Goal: Task Accomplishment & Management: Use online tool/utility

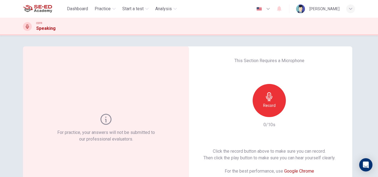
scroll to position [24, 0]
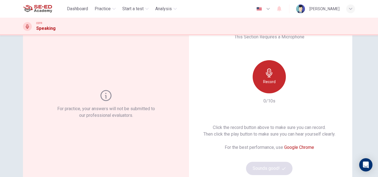
click at [275, 73] on div "Record" at bounding box center [269, 76] width 33 height 33
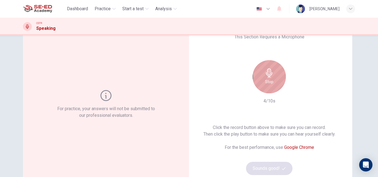
click at [268, 84] on h6 "Stop" at bounding box center [269, 82] width 8 height 7
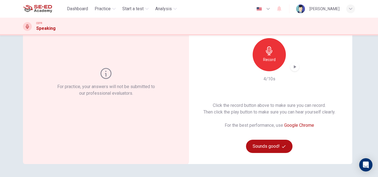
scroll to position [31, 0]
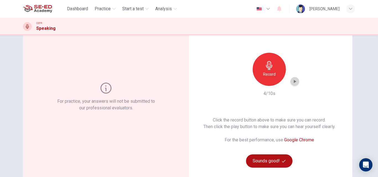
click at [292, 83] on icon "button" at bounding box center [295, 82] width 6 height 6
click at [272, 71] on h6 "Record" at bounding box center [269, 74] width 12 height 7
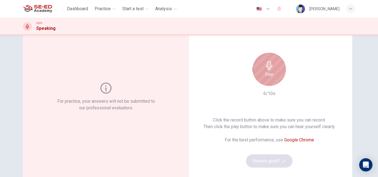
click at [276, 74] on div "Stop" at bounding box center [269, 69] width 33 height 33
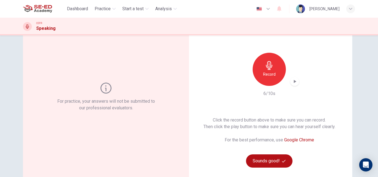
click at [292, 82] on icon "button" at bounding box center [295, 82] width 6 height 6
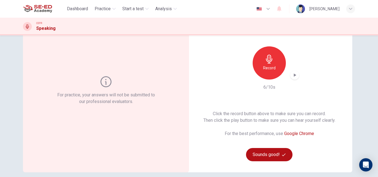
scroll to position [29, 0]
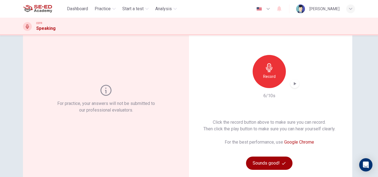
click at [270, 163] on button "Sounds good!" at bounding box center [269, 163] width 46 height 13
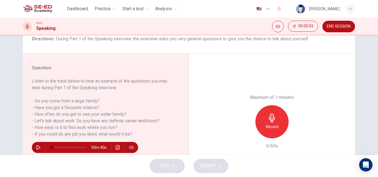
scroll to position [51, 0]
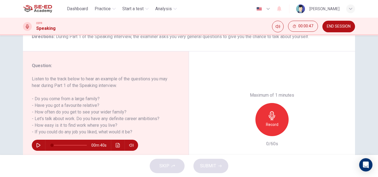
click at [37, 144] on icon "button" at bounding box center [39, 145] width 4 height 4
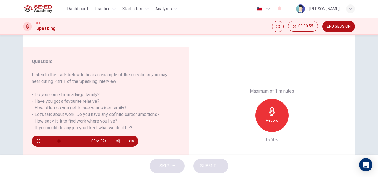
scroll to position [54, 0]
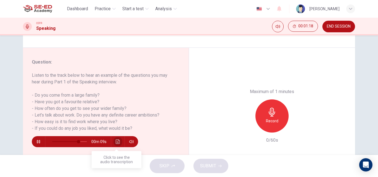
click at [117, 142] on icon "Click to see the audio transcription" at bounding box center [118, 142] width 4 height 4
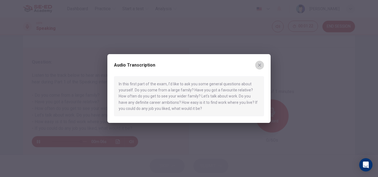
click at [260, 65] on icon "button" at bounding box center [259, 65] width 3 height 3
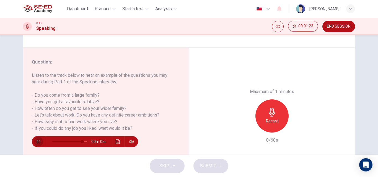
click at [34, 141] on button "button" at bounding box center [38, 141] width 9 height 11
type input "86"
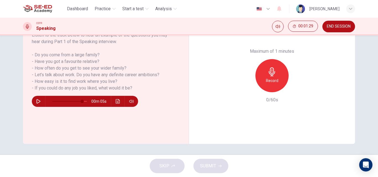
scroll to position [0, 0]
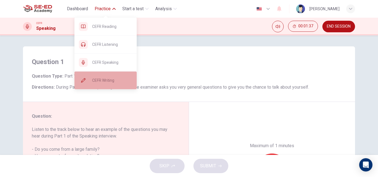
click at [97, 79] on span "CEFR Writing" at bounding box center [112, 80] width 40 height 7
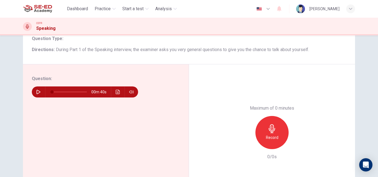
scroll to position [29, 0]
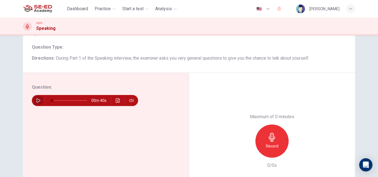
click at [36, 102] on icon "button" at bounding box center [38, 101] width 4 height 4
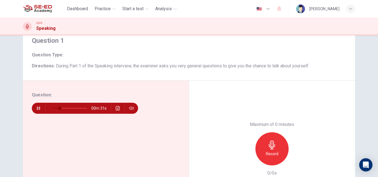
scroll to position [21, 0]
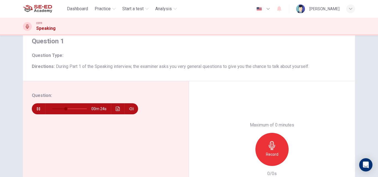
click at [71, 81] on div "Question 1 Question Type : Directions : During Part 1 of the Speaking interview…" at bounding box center [189, 54] width 332 height 56
click at [37, 108] on icon "button" at bounding box center [38, 109] width 4 height 4
type input "54"
